Goal: Find contact information: Find contact information

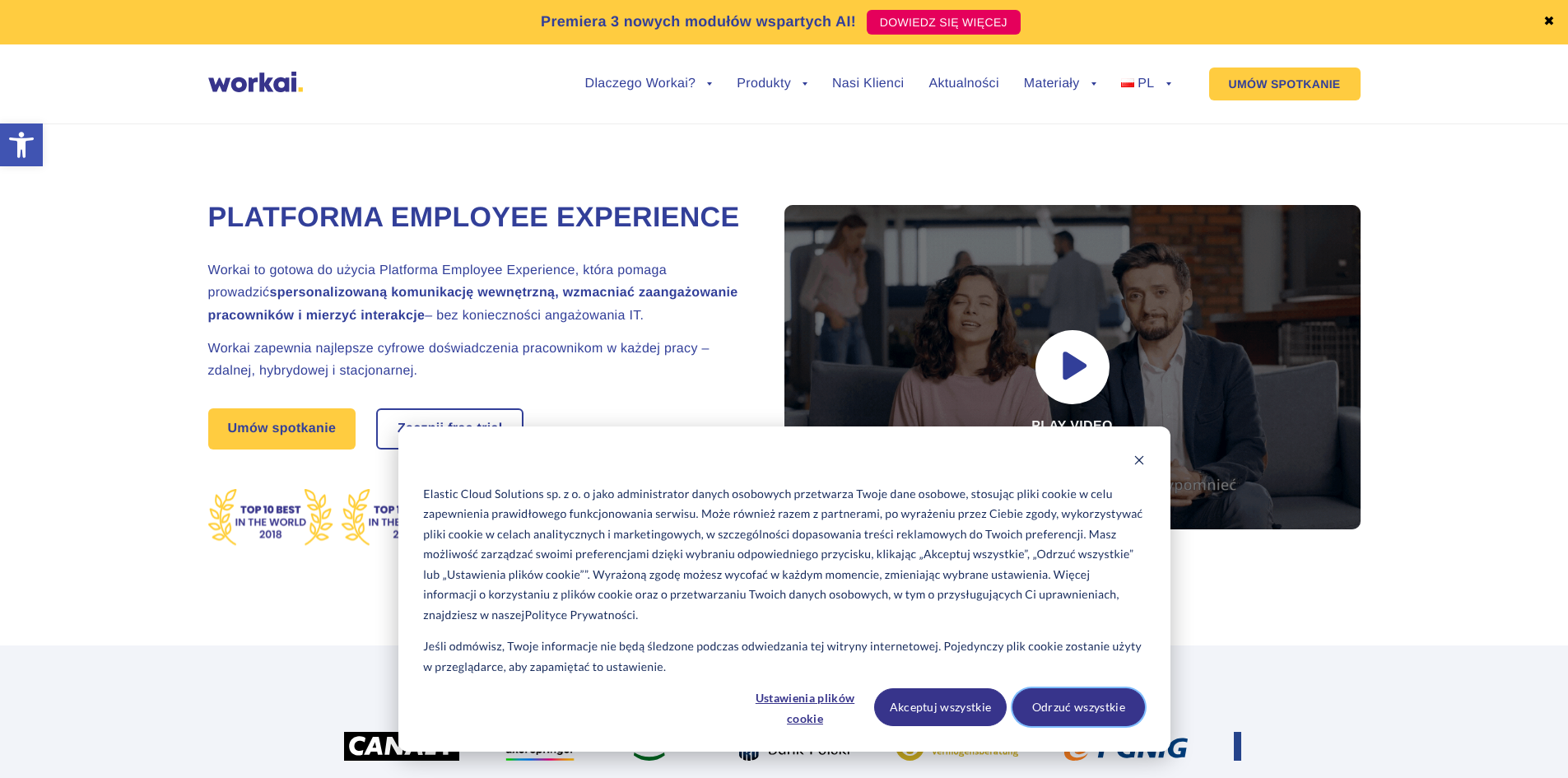
click at [1098, 703] on button "Odrzuć wszystkie" at bounding box center [1079, 706] width 132 height 38
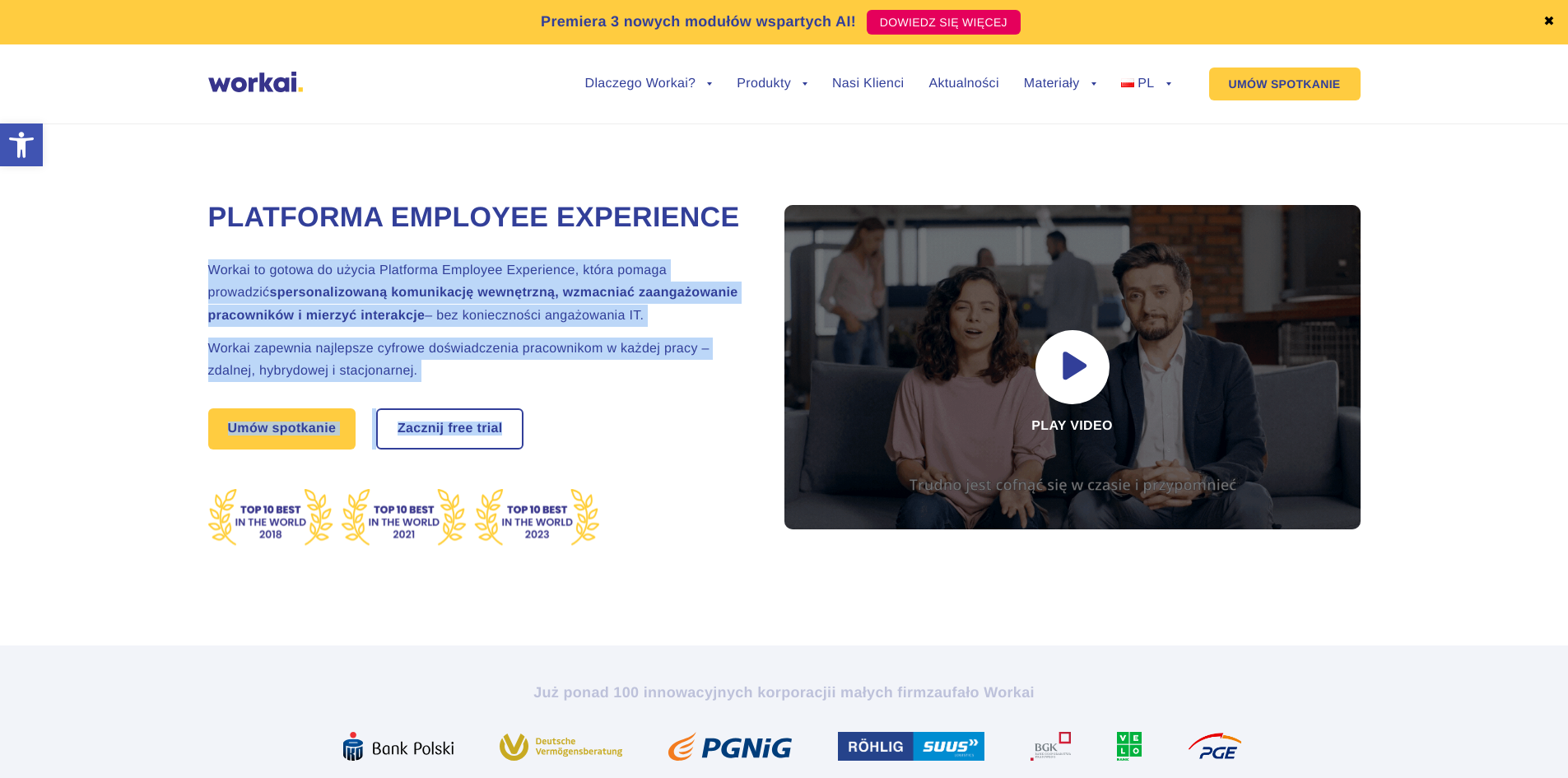
drag, startPoint x: 195, startPoint y: 319, endPoint x: 690, endPoint y: 480, distance: 520.5
click at [690, 480] on div "Platforma Employee Experience Workai to gotowa do użycia Platforma Employee Exp…" at bounding box center [784, 366] width 1535 height 559
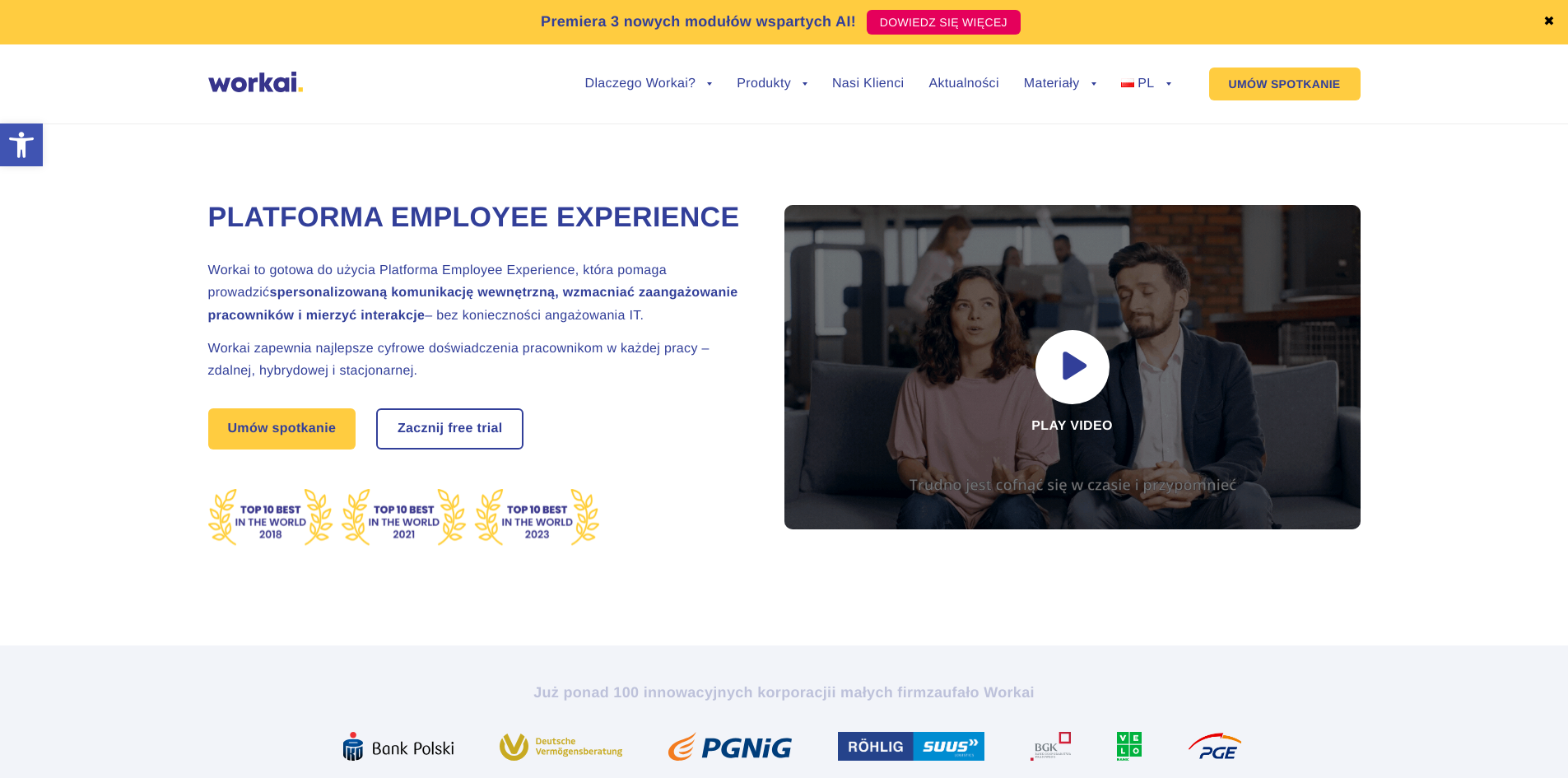
click at [688, 450] on div "Umów spotkanie Zacznij free trial" at bounding box center [476, 428] width 535 height 41
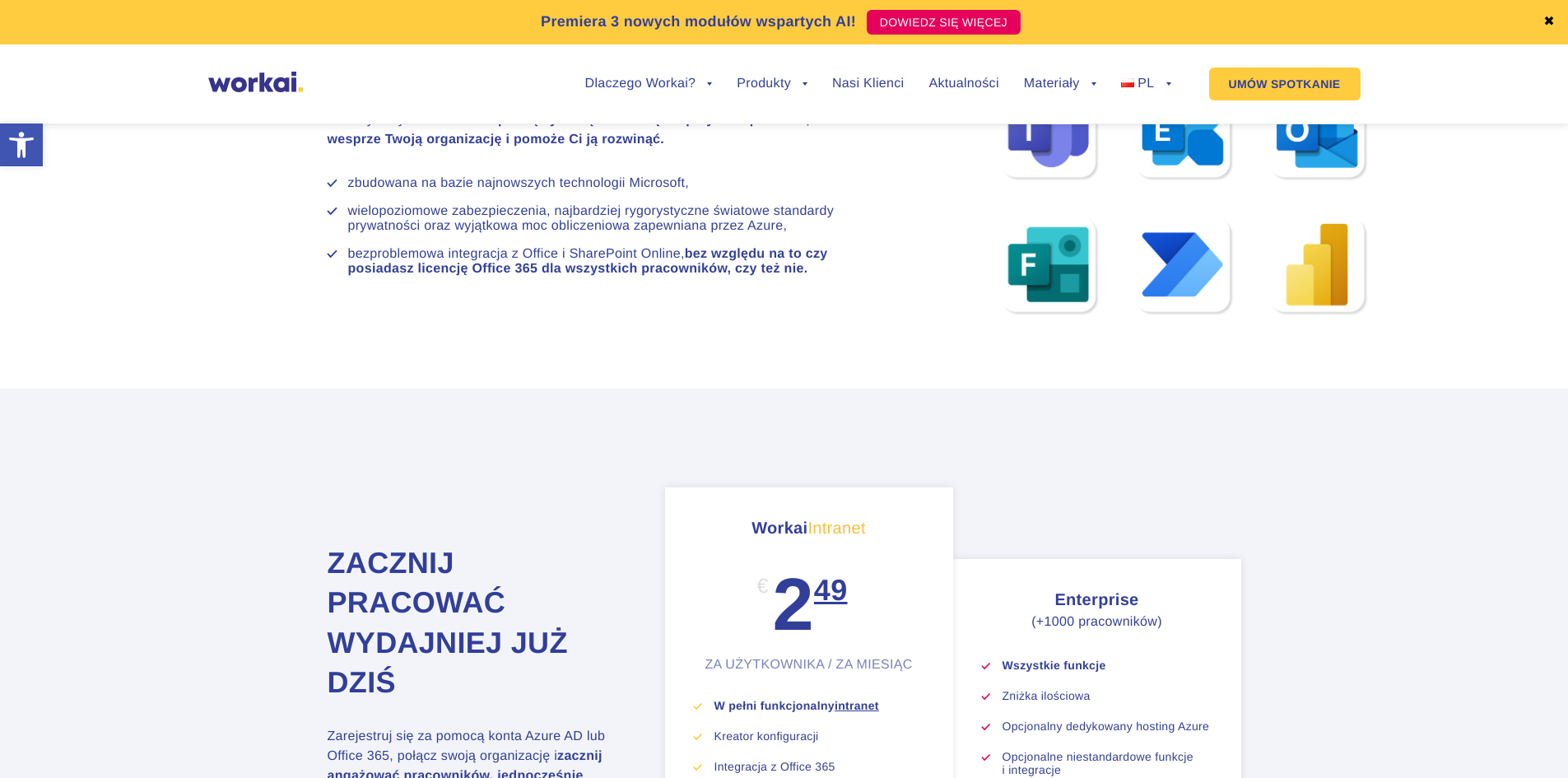
scroll to position [10338, 0]
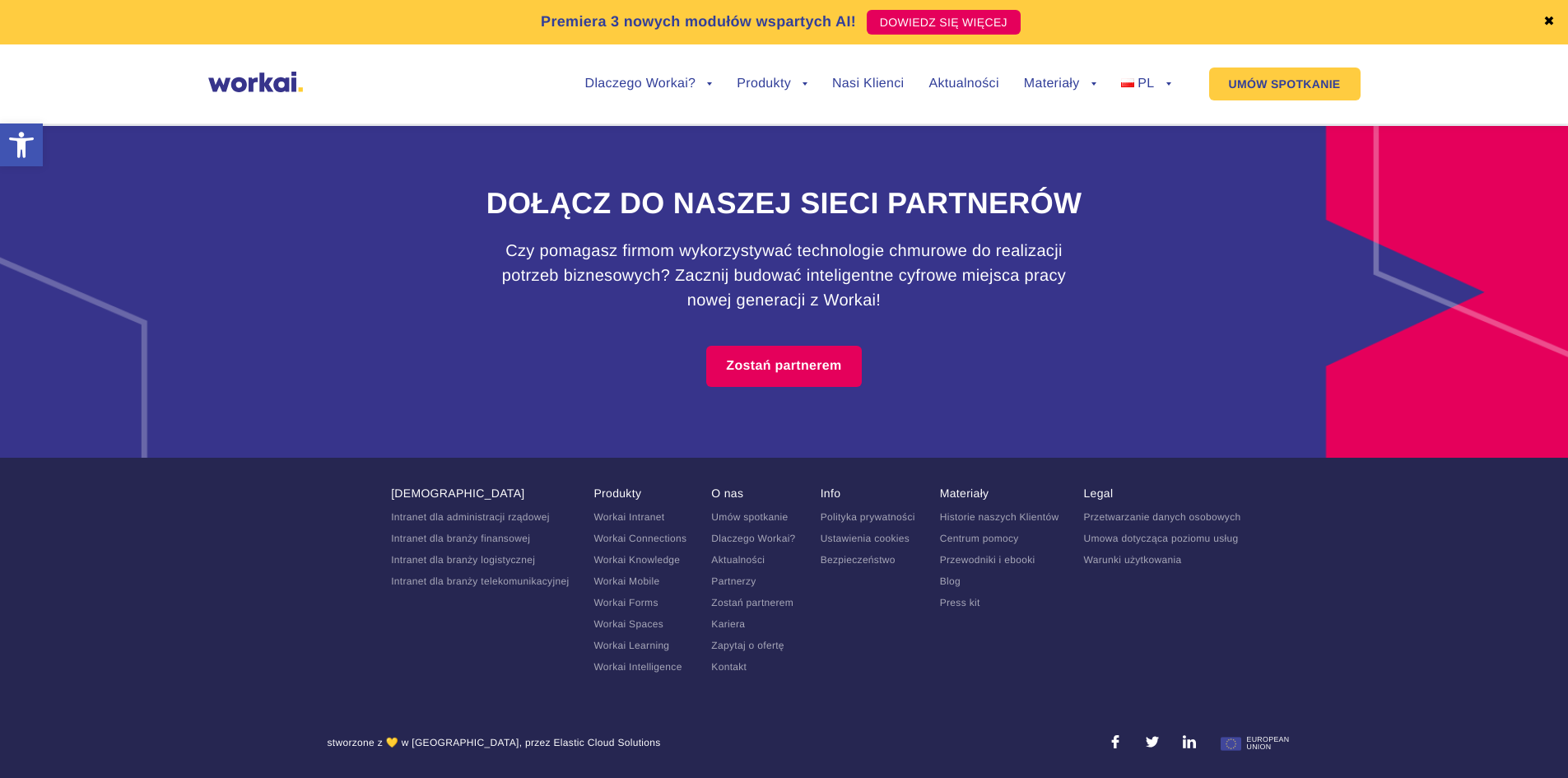
click at [730, 670] on link "Kontakt" at bounding box center [729, 666] width 36 height 12
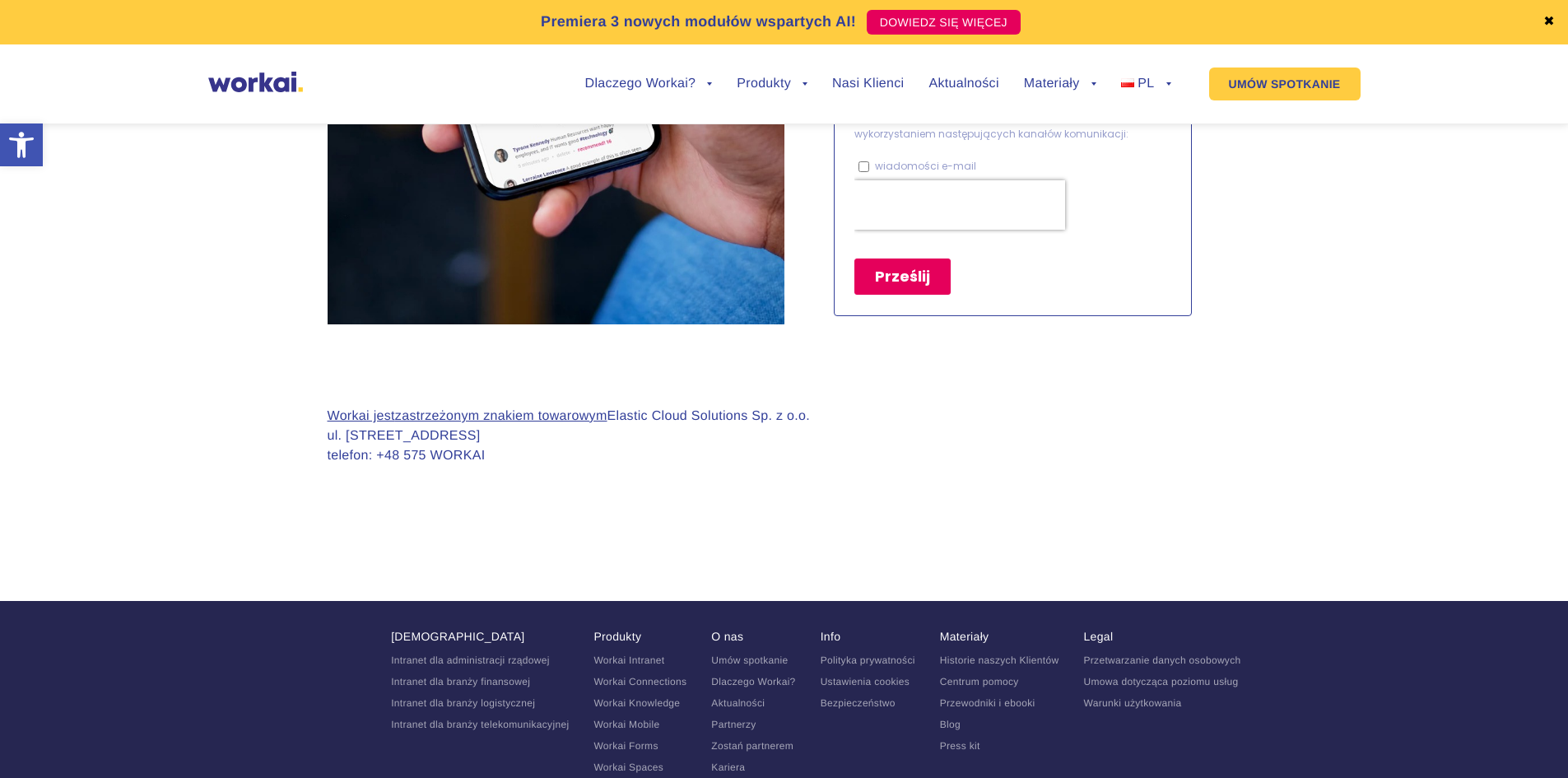
scroll to position [1591, 0]
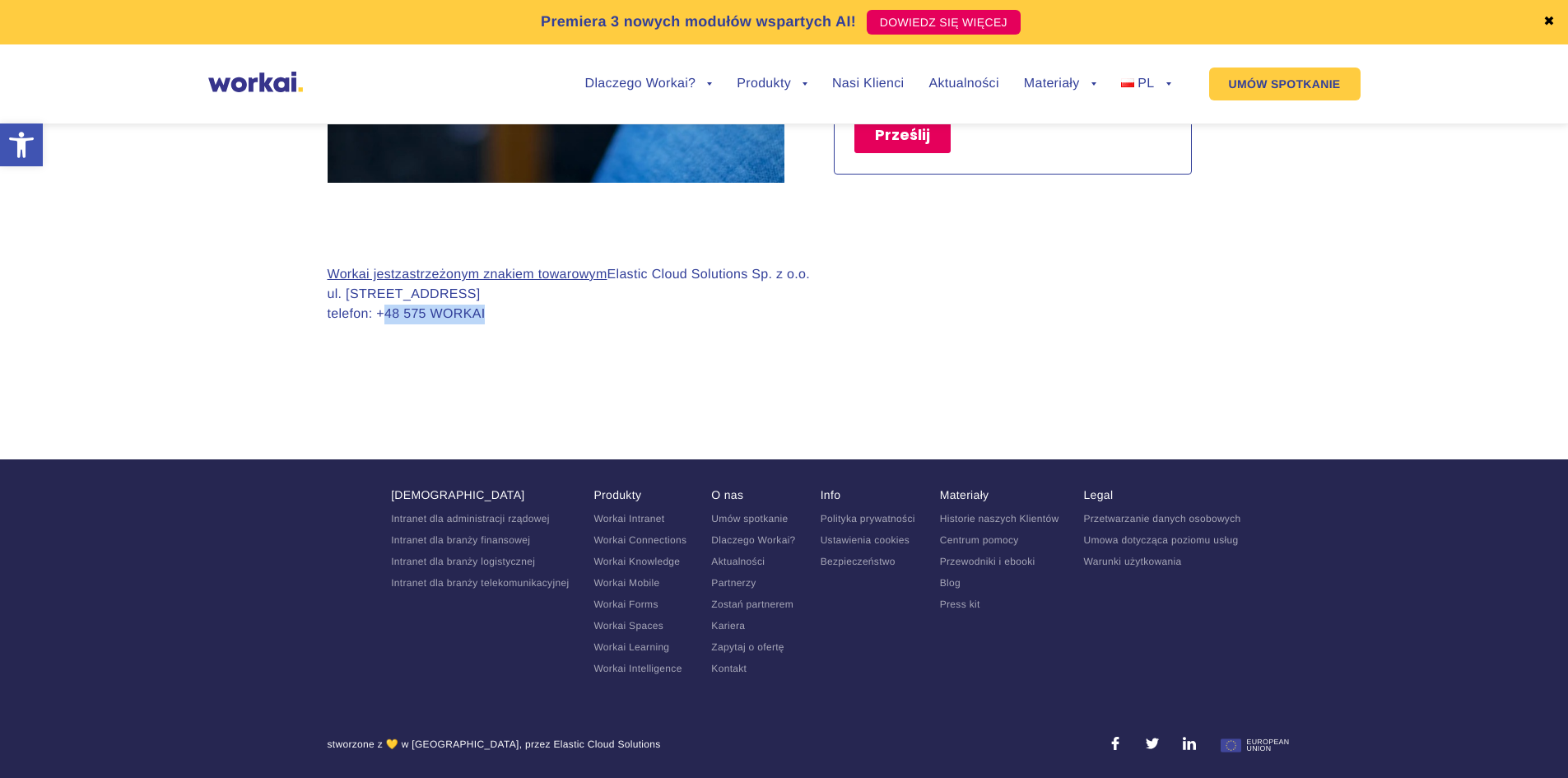
drag, startPoint x: 384, startPoint y: 316, endPoint x: 512, endPoint y: 336, distance: 129.6
click at [512, 336] on div "Workai jest zastrzeżonym znakiem towarowym Elastic Cloud Solutions Sp. z o.o. u…" at bounding box center [569, 308] width 483 height 86
click at [553, 351] on section "Workai jest zastrzeżonym znakiem towarowym Elastic Cloud Solutions Sp. z o.o. u…" at bounding box center [784, 308] width 1568 height 250
drag, startPoint x: 617, startPoint y: 274, endPoint x: 820, endPoint y: 283, distance: 203.2
click at [820, 283] on div "Workai jest zastrzeżonym znakiem towarowym Elastic Cloud Solutions Sp. z o.o. u…" at bounding box center [784, 308] width 914 height 86
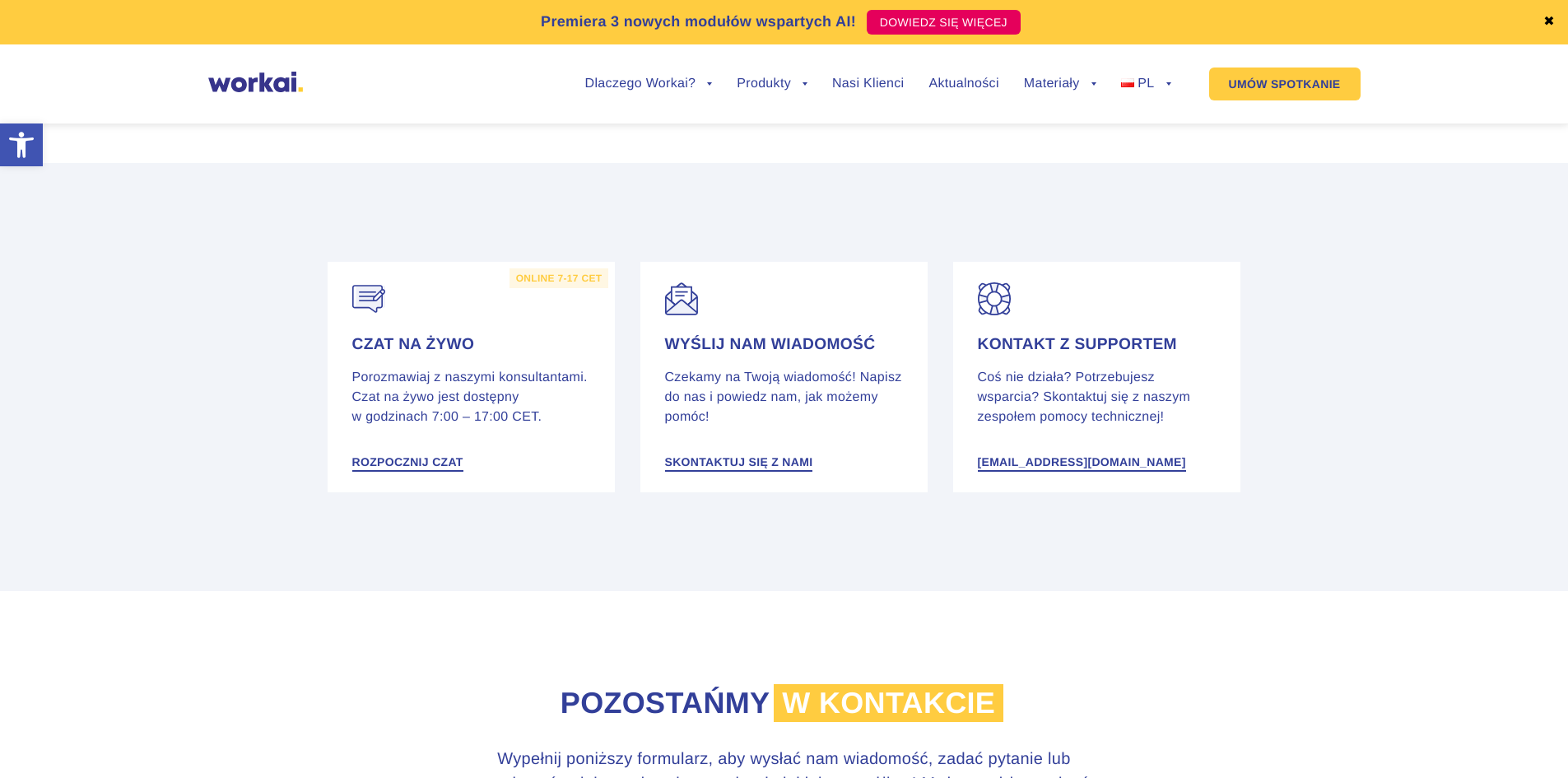
scroll to position [0, 0]
